Goal: Transaction & Acquisition: Purchase product/service

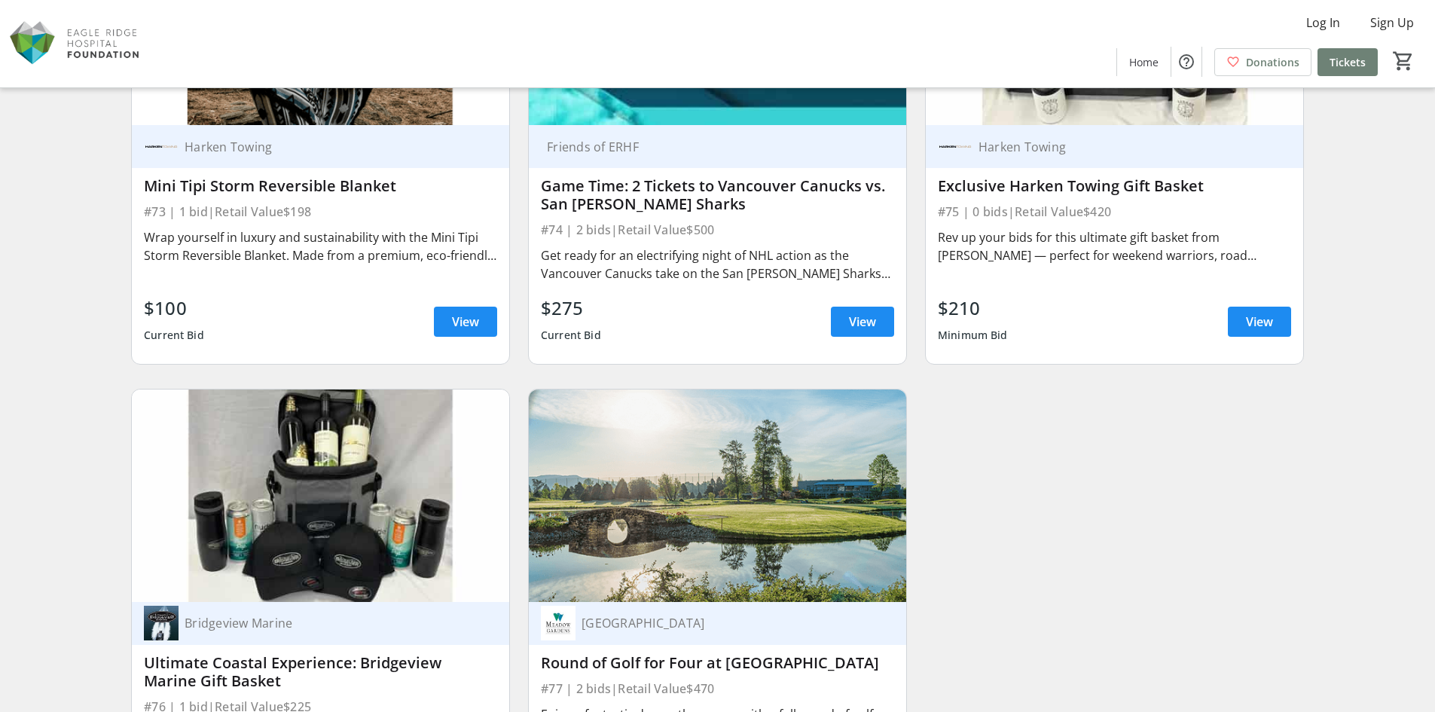
scroll to position [11864, 0]
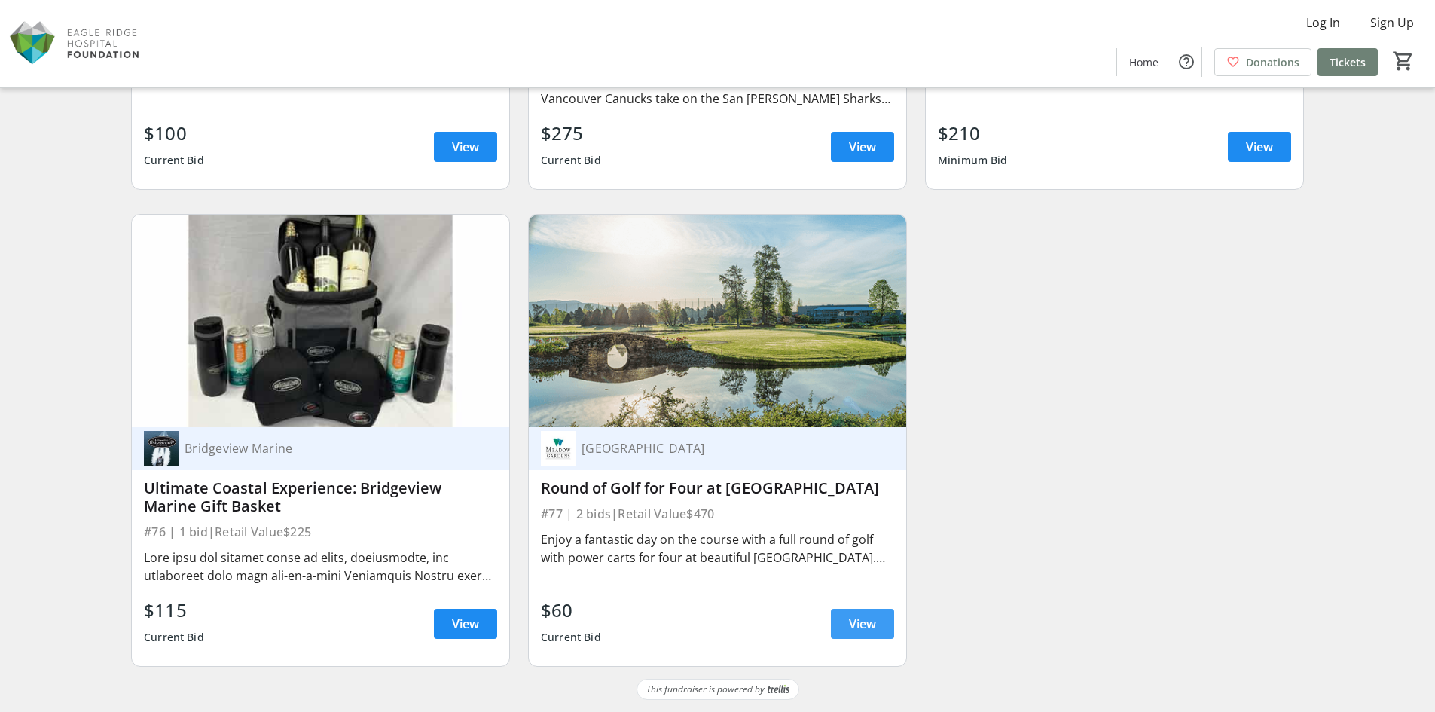
click at [860, 622] on span "View" at bounding box center [862, 624] width 27 height 18
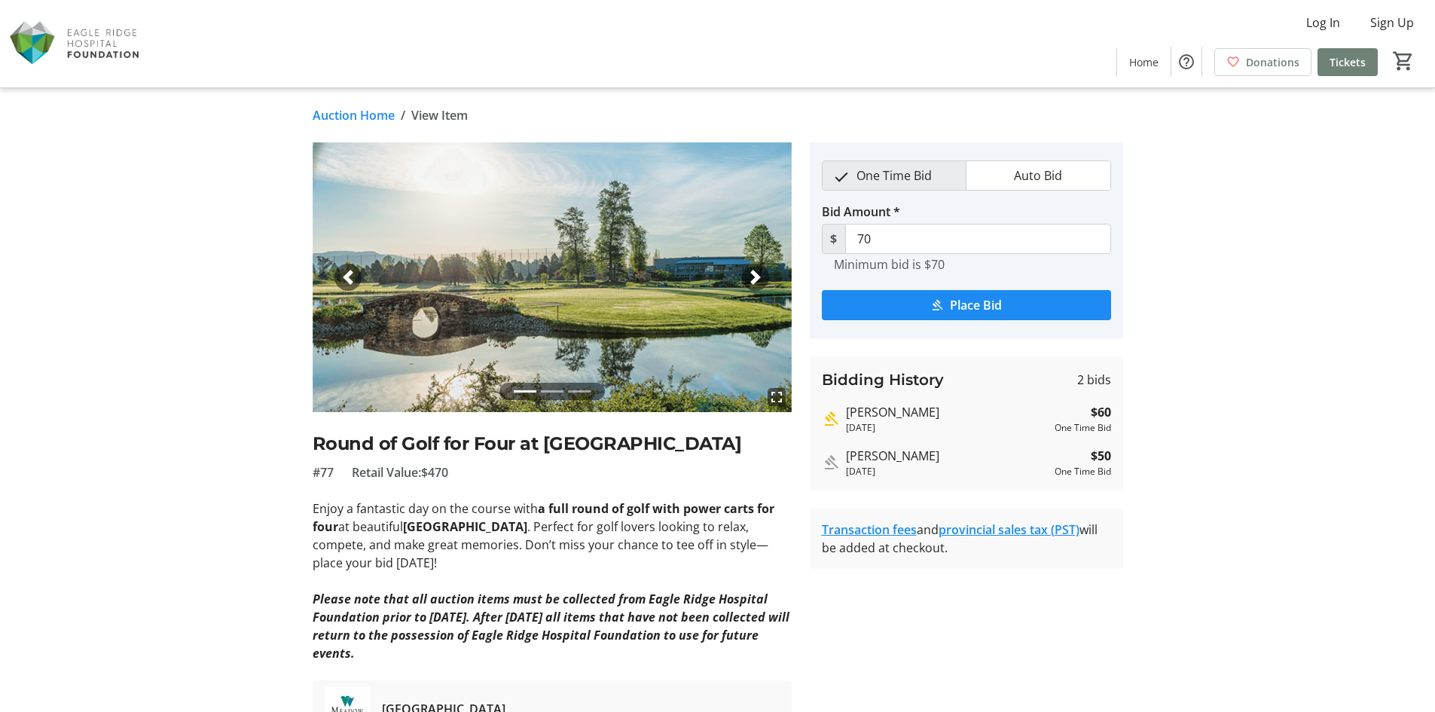
click at [316, 109] on link "Auction Home" at bounding box center [354, 115] width 82 height 18
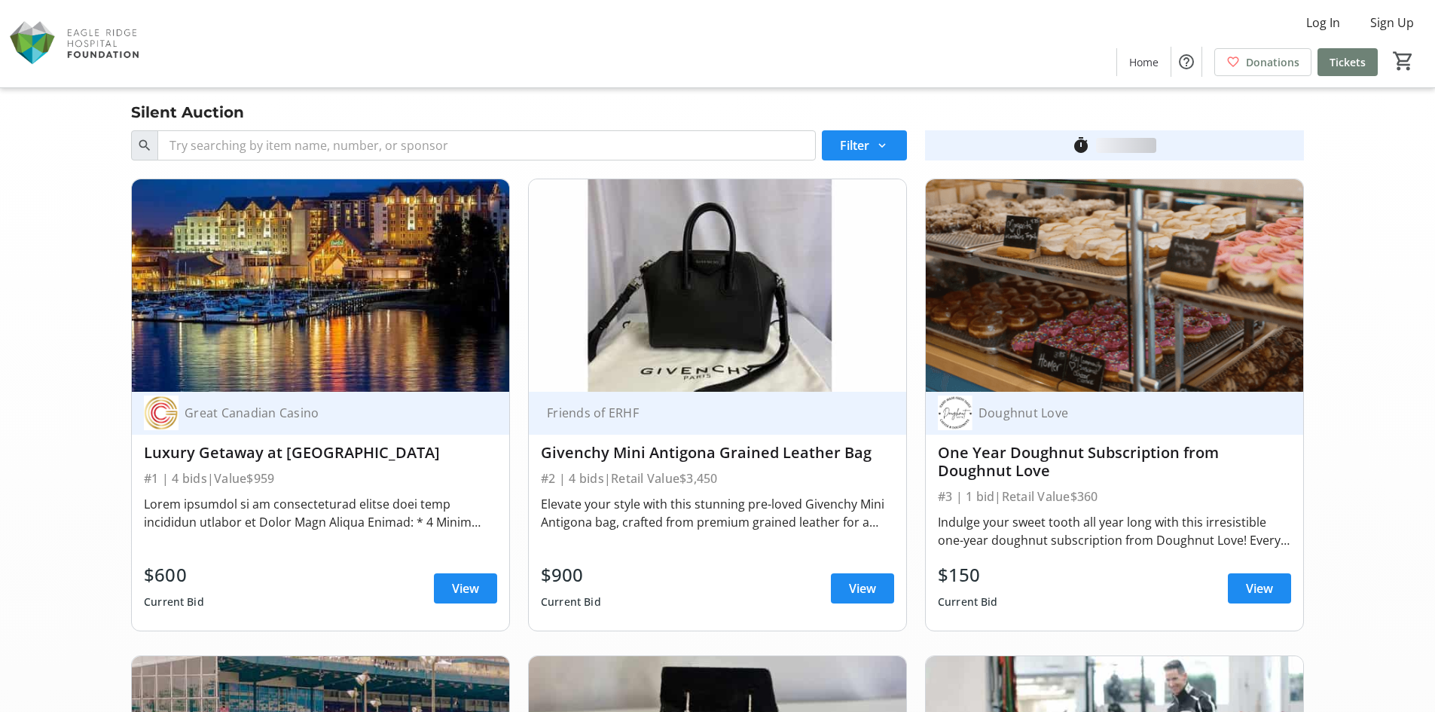
scroll to position [11864, 0]
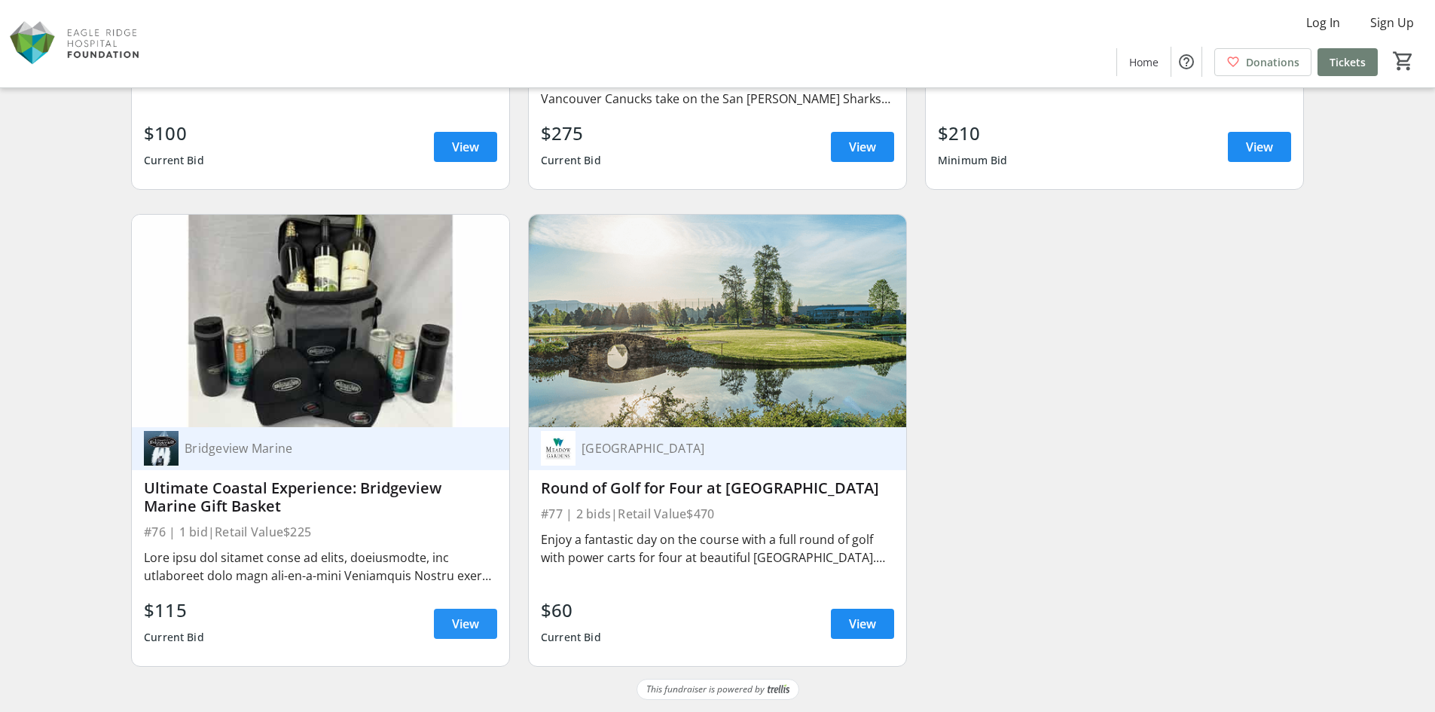
click at [453, 623] on span "View" at bounding box center [465, 624] width 27 height 18
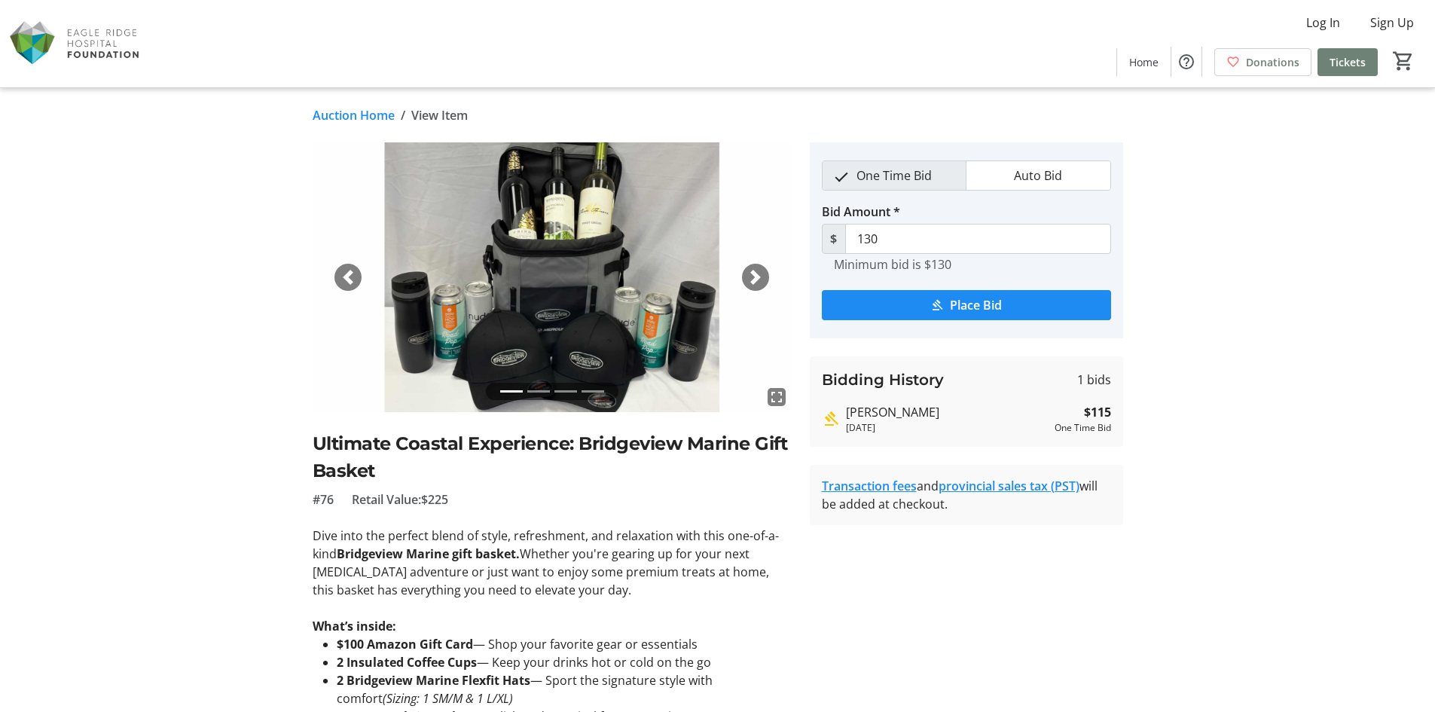
click at [334, 116] on link "Auction Home" at bounding box center [354, 115] width 82 height 18
